Goal: Check status: Check status

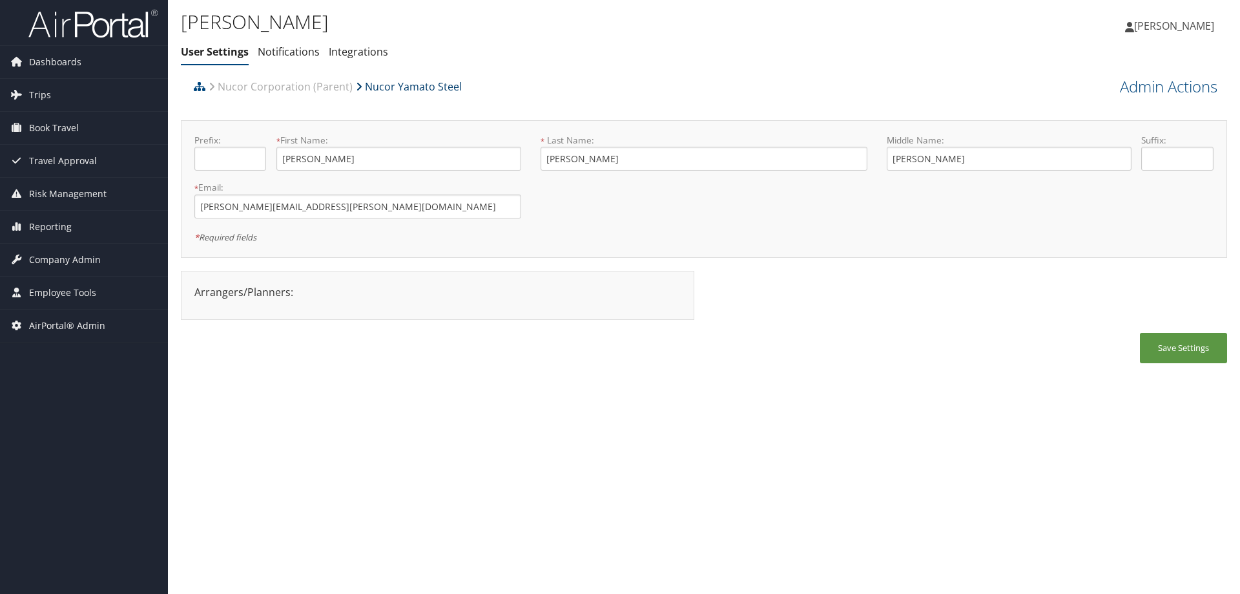
click at [388, 87] on link "Nucor Yamato Steel" at bounding box center [409, 87] width 106 height 26
click at [54, 68] on span "Dashboards" at bounding box center [55, 62] width 52 height 32
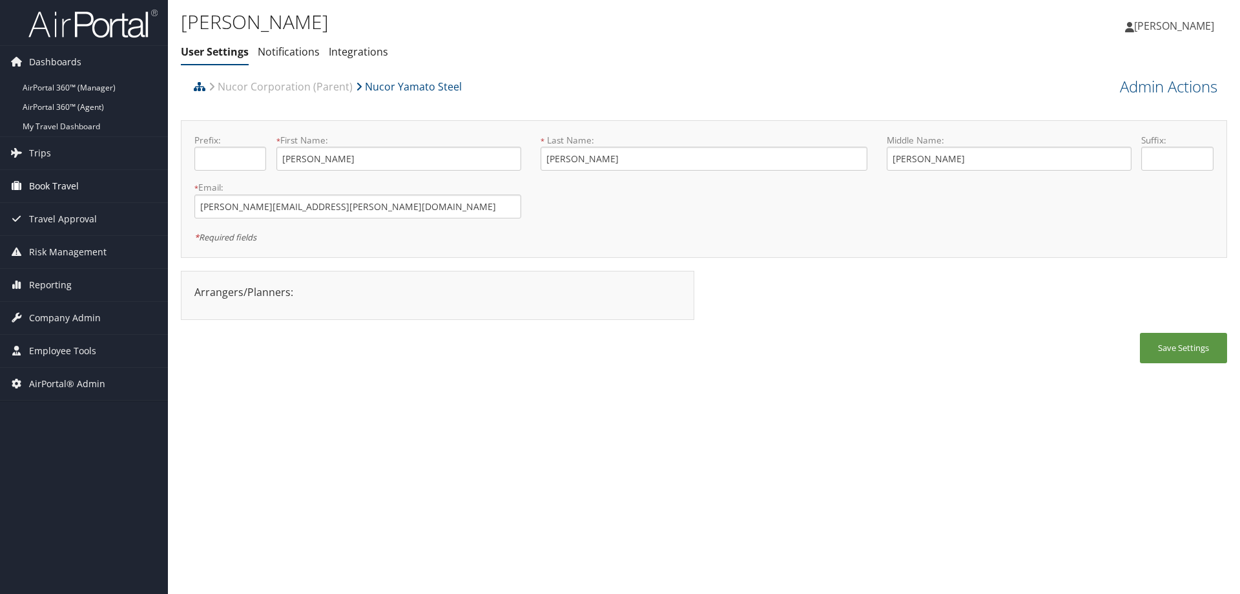
click at [57, 184] on span "Book Travel" at bounding box center [54, 186] width 50 height 32
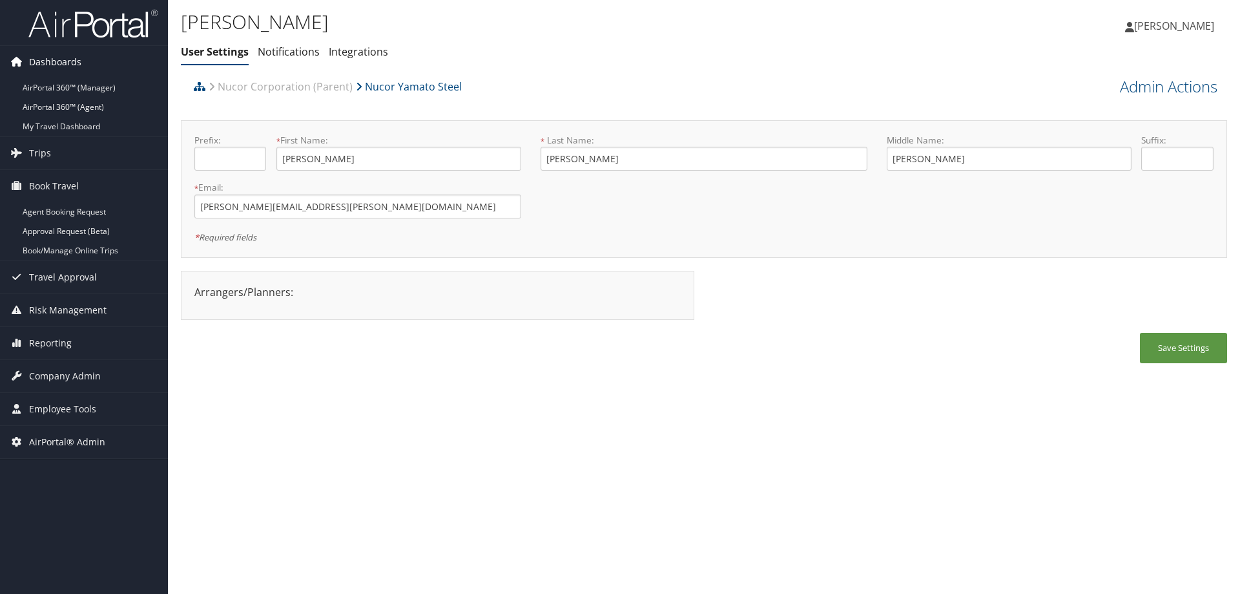
click at [59, 58] on span "Dashboards" at bounding box center [55, 62] width 52 height 32
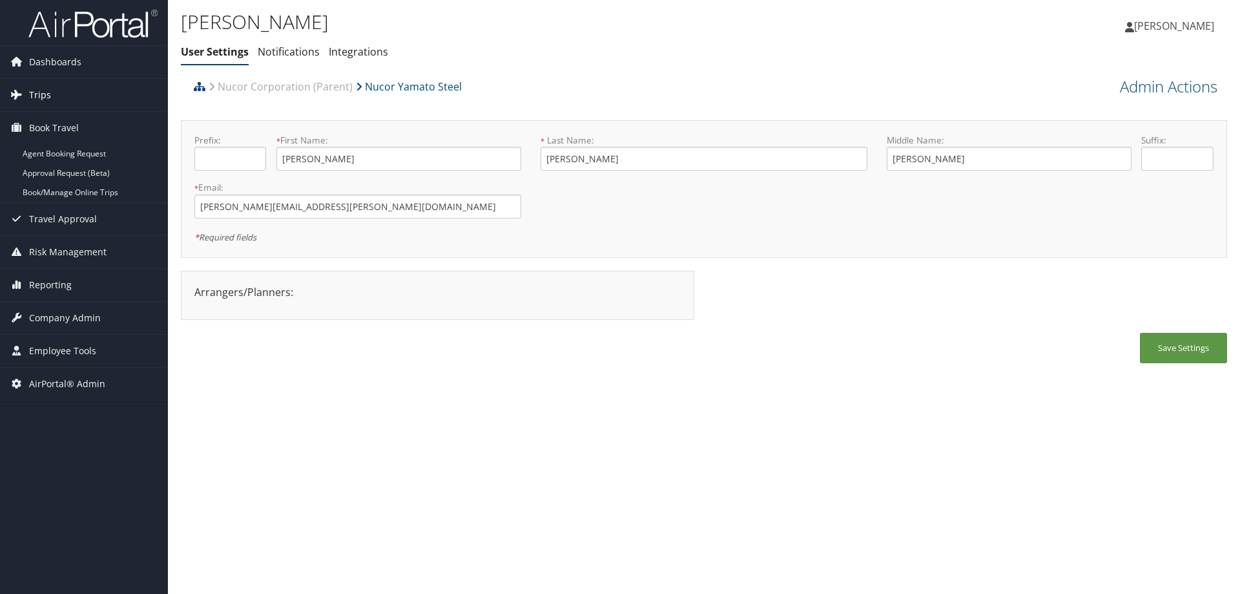
click at [45, 93] on span "Trips" at bounding box center [40, 95] width 22 height 32
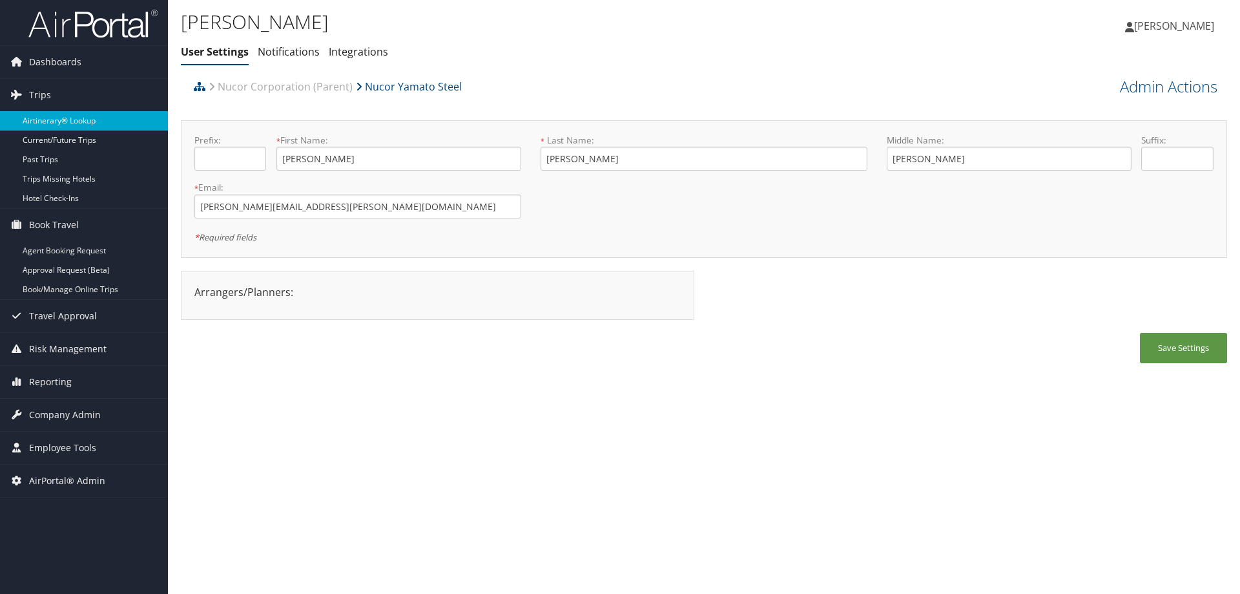
click at [51, 123] on link "Airtinerary® Lookup" at bounding box center [84, 120] width 168 height 19
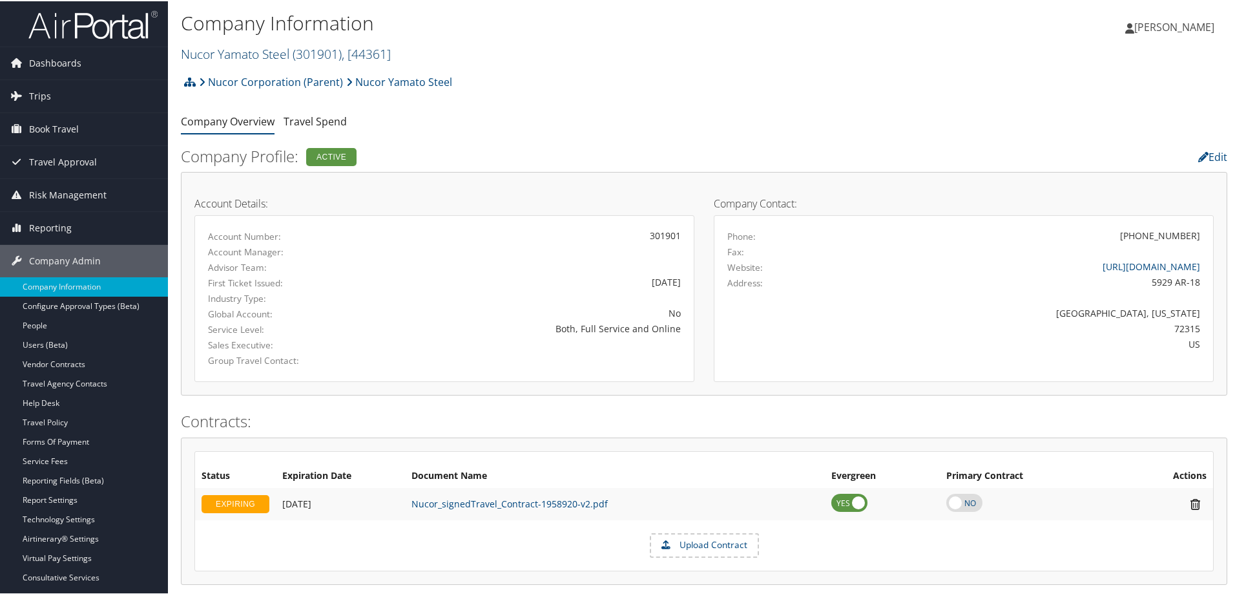
click at [265, 50] on link "Nucor Yamato Steel ( 301901 ) , [ 44361 ]" at bounding box center [286, 52] width 210 height 17
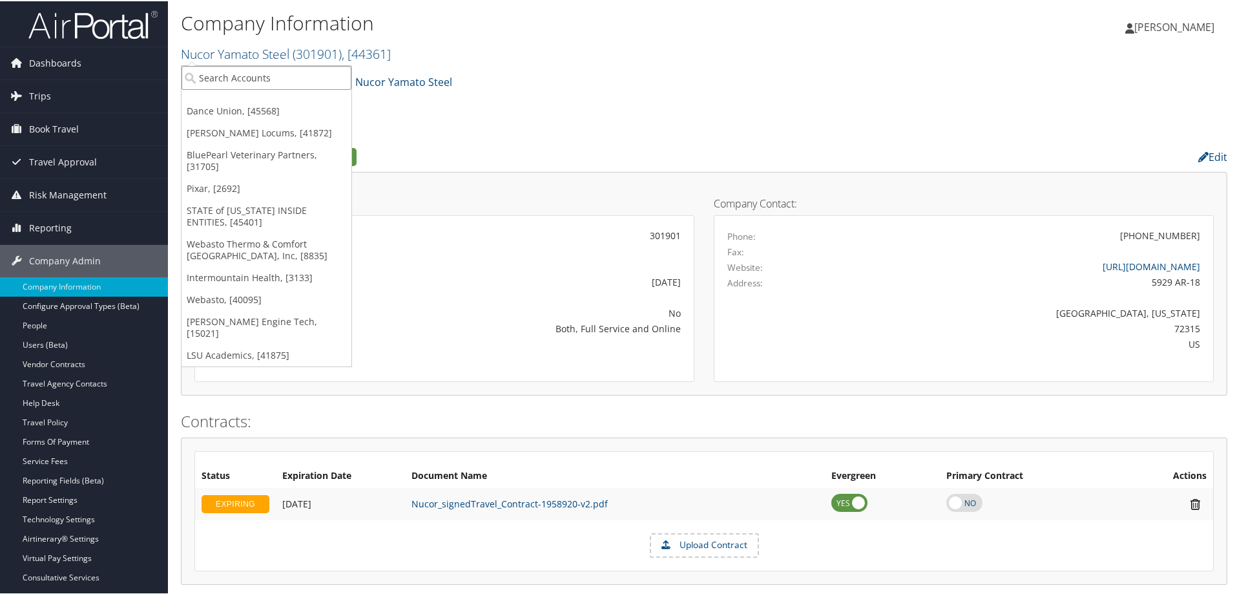
click at [262, 74] on input "search" at bounding box center [267, 77] width 170 height 24
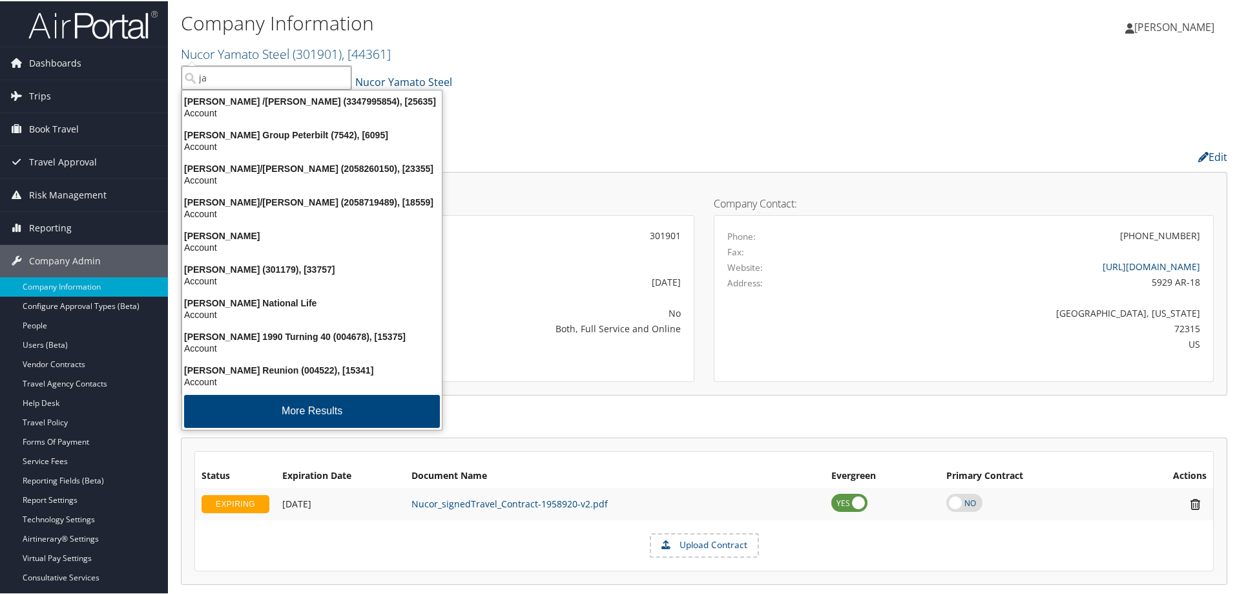
type input "j"
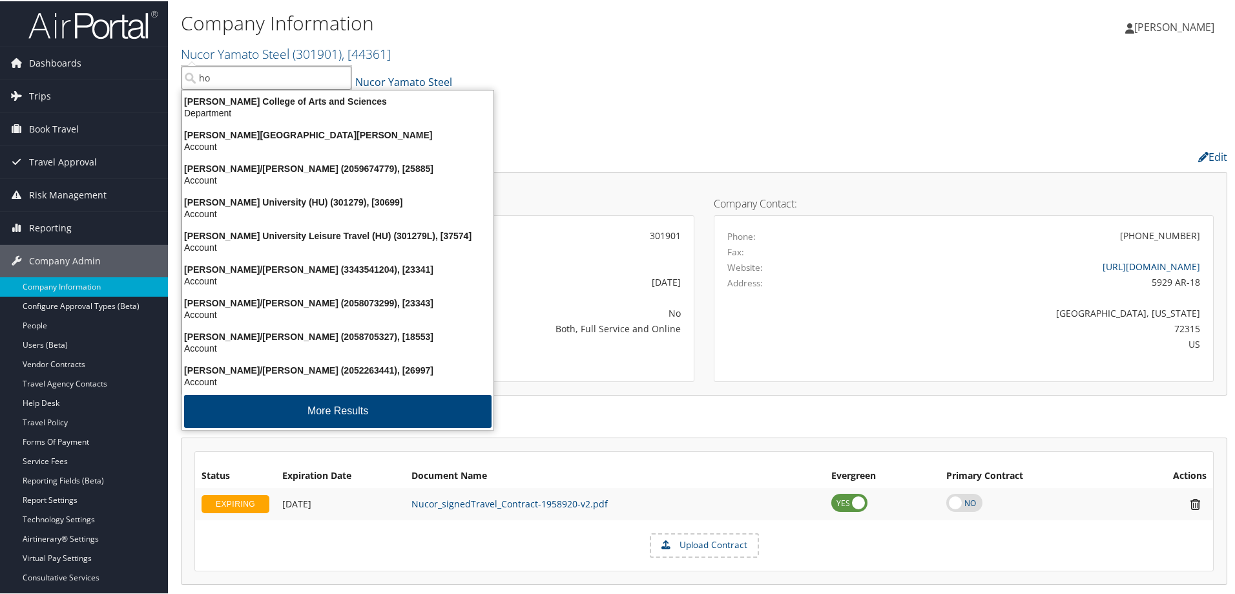
type input "h"
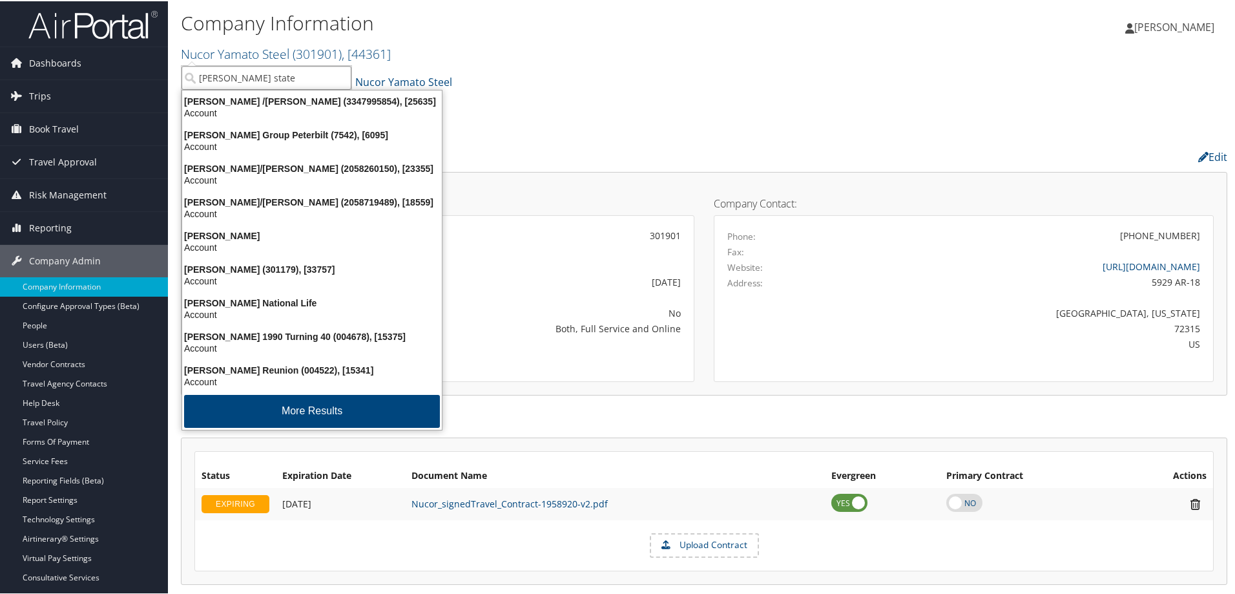
type input "jackson state"
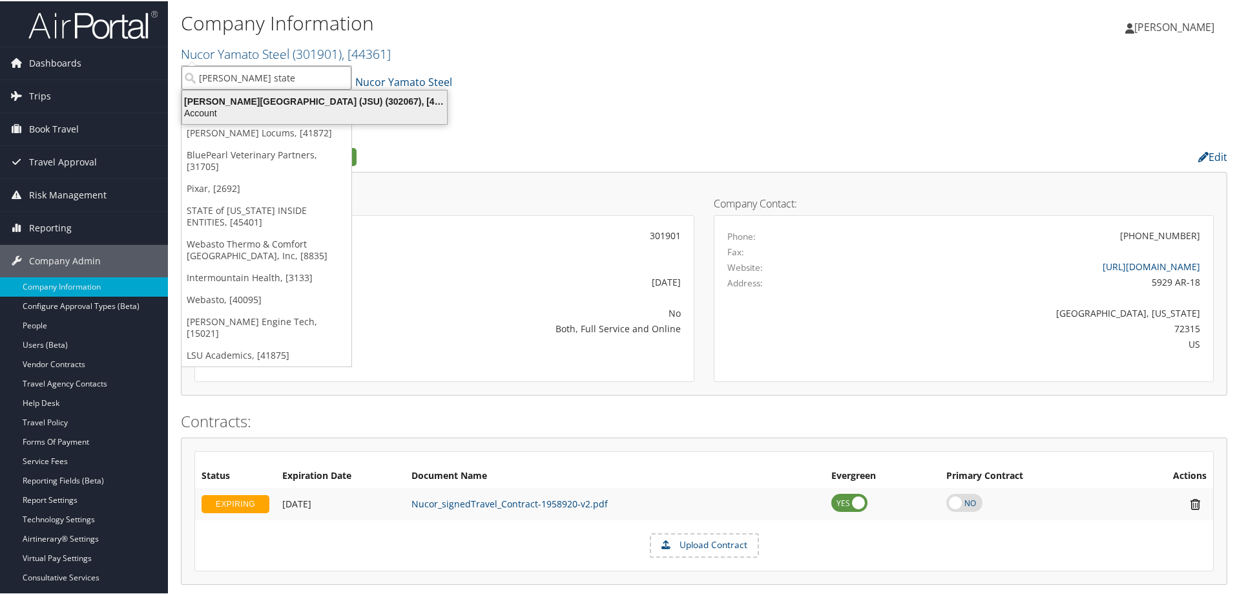
click at [256, 110] on div "Account" at bounding box center [314, 112] width 280 height 12
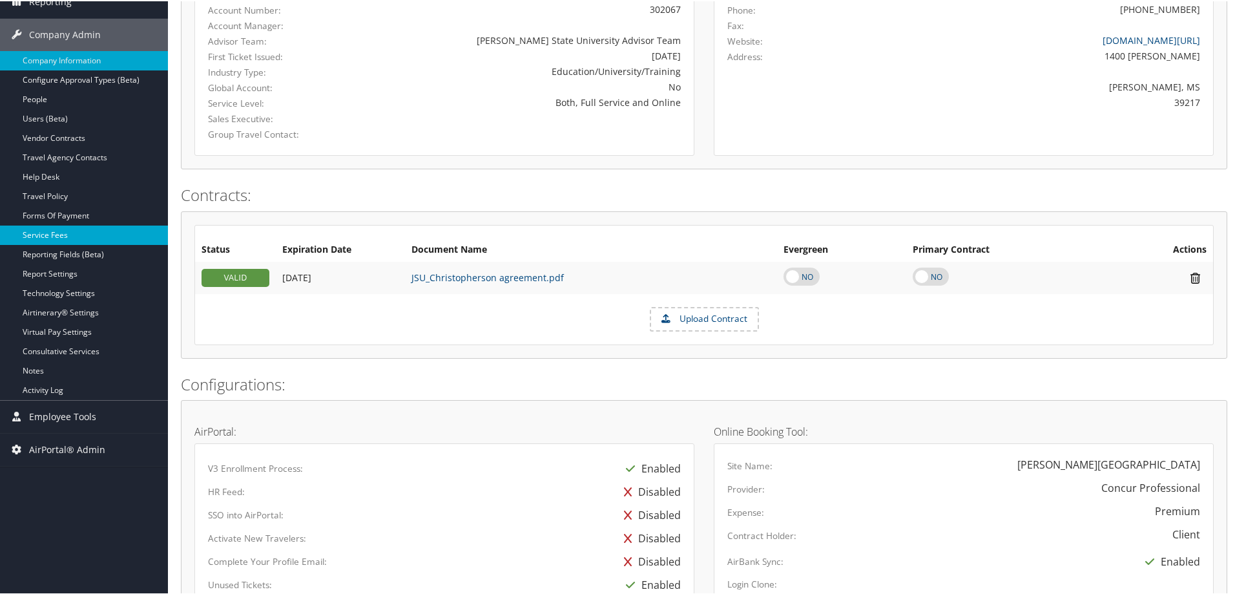
scroll to position [244, 0]
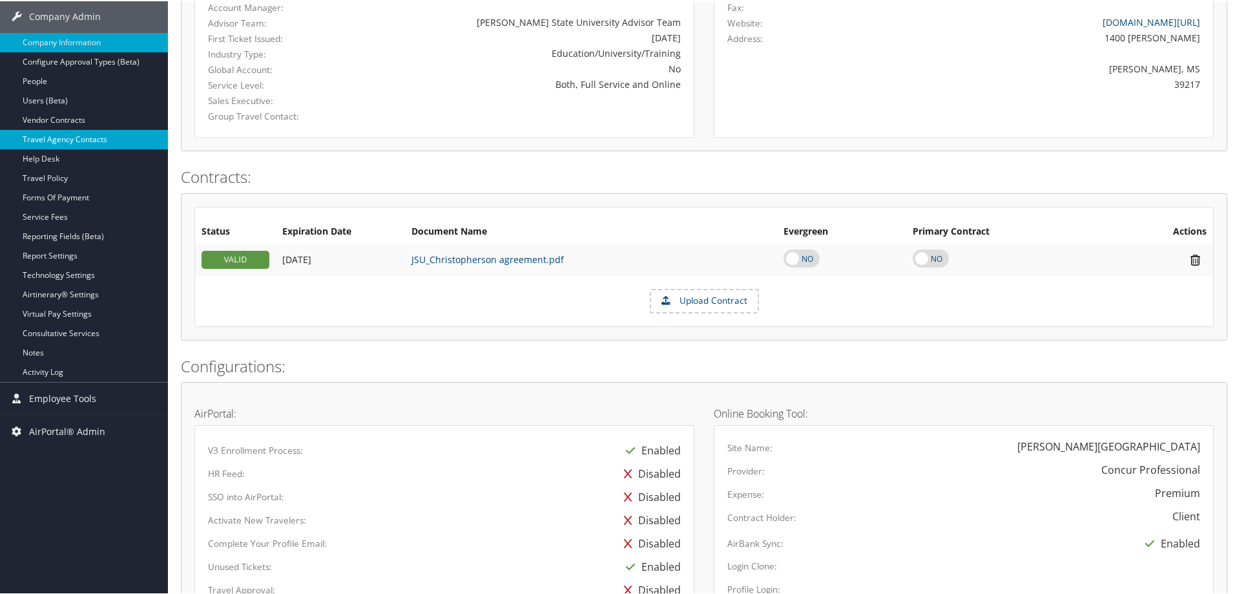
click at [94, 140] on link "Travel Agency Contacts" at bounding box center [84, 138] width 168 height 19
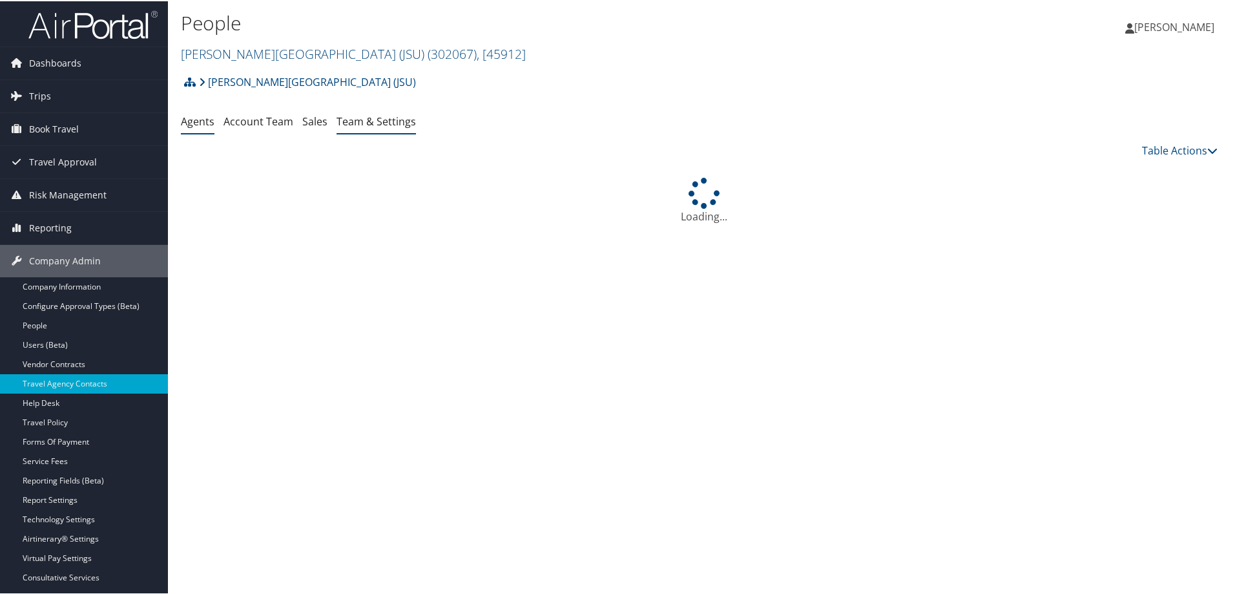
click at [345, 118] on link "Team & Settings" at bounding box center [376, 120] width 79 height 14
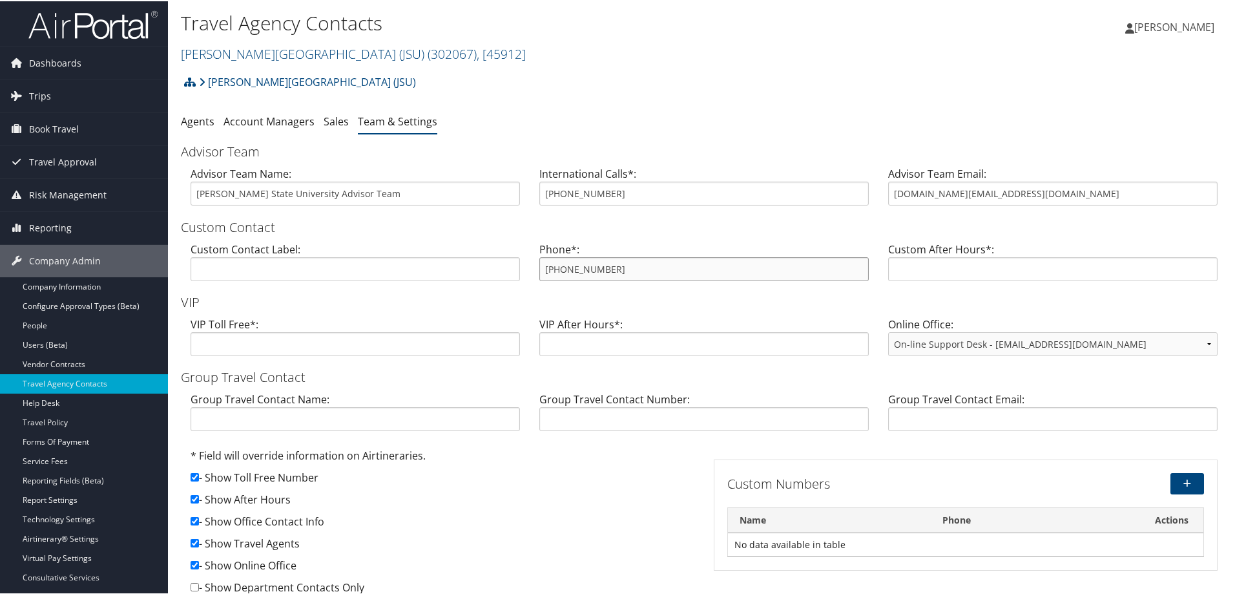
drag, startPoint x: 629, startPoint y: 267, endPoint x: 540, endPoint y: 267, distance: 89.2
click at [540, 267] on input "[PHONE_NUMBER]" at bounding box center [703, 268] width 329 height 24
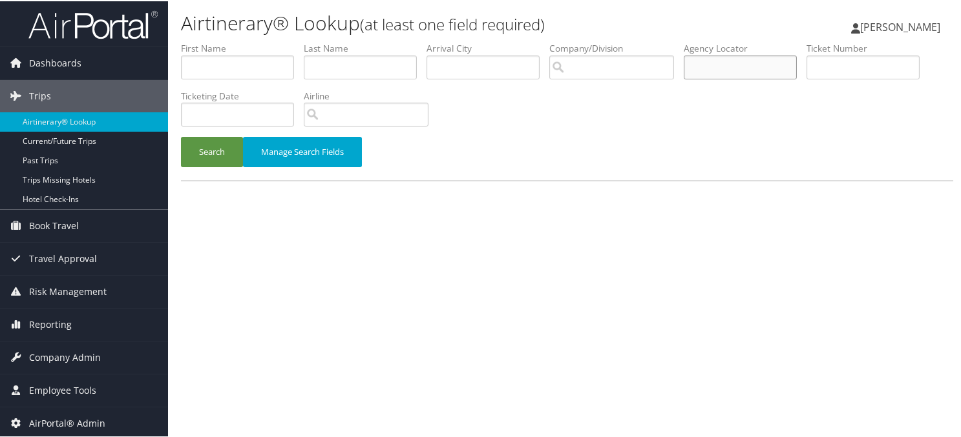
click at [733, 74] on input "text" at bounding box center [739, 66] width 113 height 24
type input "dk40qx"
click at [181, 136] on button "Search" at bounding box center [212, 151] width 62 height 30
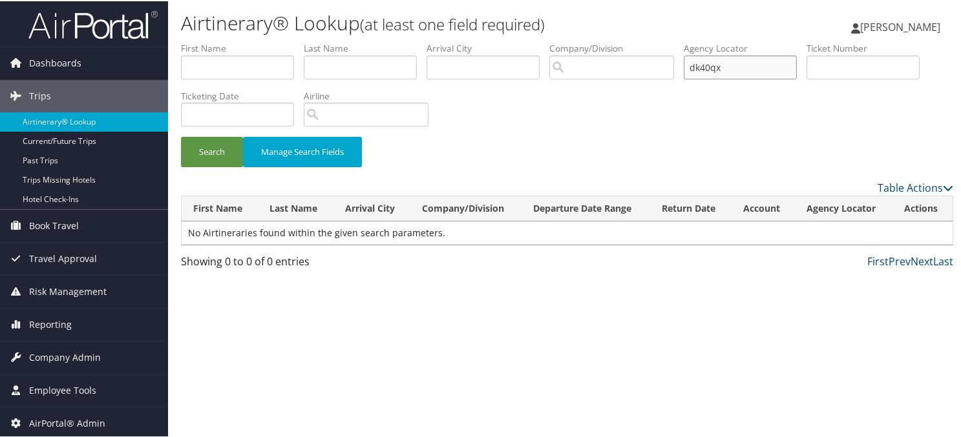
click at [713, 67] on input "dk40qx" at bounding box center [739, 66] width 113 height 24
click at [750, 67] on input "dk40qx" at bounding box center [739, 66] width 113 height 24
click at [181, 136] on button "Search" at bounding box center [212, 151] width 62 height 30
drag, startPoint x: 751, startPoint y: 67, endPoint x: 572, endPoint y: 46, distance: 180.1
click at [587, 41] on ul "First Name Last Name Departure City Arrival City Company/Division Airport/City …" at bounding box center [567, 41] width 772 height 0
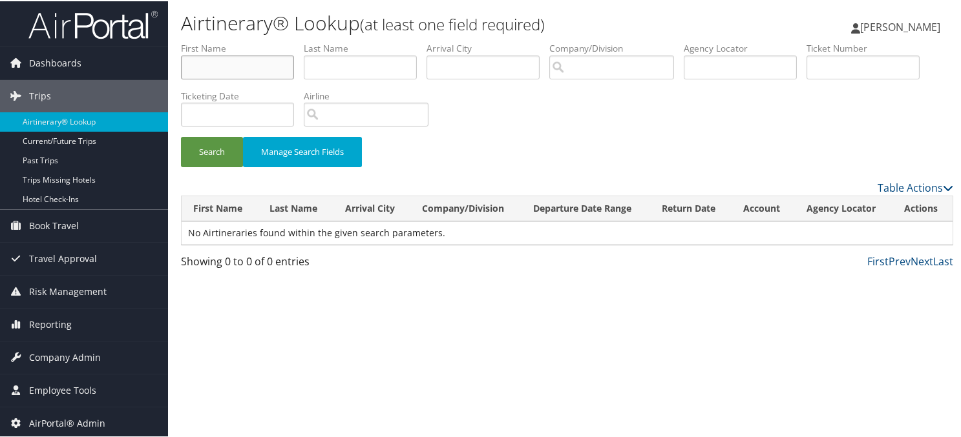
click at [231, 59] on input "text" at bounding box center [237, 66] width 113 height 24
type input "zina"
type input "evans"
click at [181, 136] on button "Search" at bounding box center [212, 151] width 62 height 30
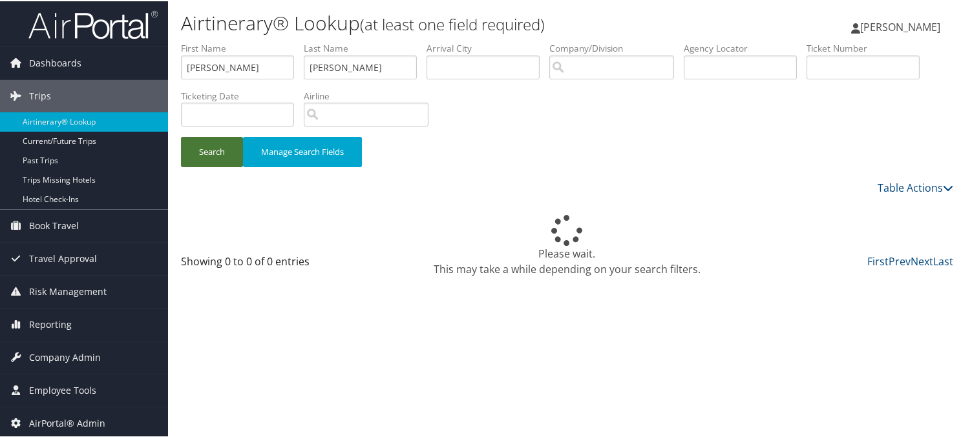
click at [206, 157] on button "Search" at bounding box center [212, 151] width 62 height 30
click at [357, 276] on div "Airtinerary® Lookup (at least one field required) Dana Meighan Dana Meighan My …" at bounding box center [567, 218] width 798 height 437
